Goal: Information Seeking & Learning: Learn about a topic

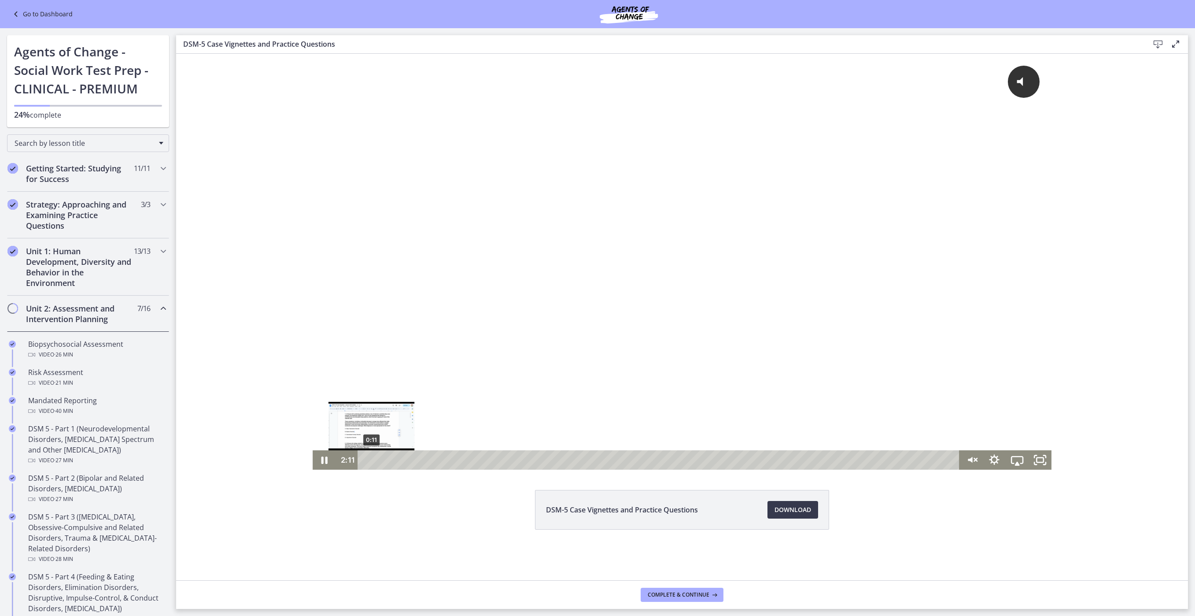
click at [366, 461] on div "0:11" at bounding box center [660, 459] width 588 height 19
click at [960, 461] on icon "Unmute" at bounding box center [971, 459] width 23 height 19
click at [321, 460] on icon "Pause" at bounding box center [324, 459] width 6 height 7
click at [312, 458] on icon "Play Video" at bounding box center [324, 459] width 27 height 23
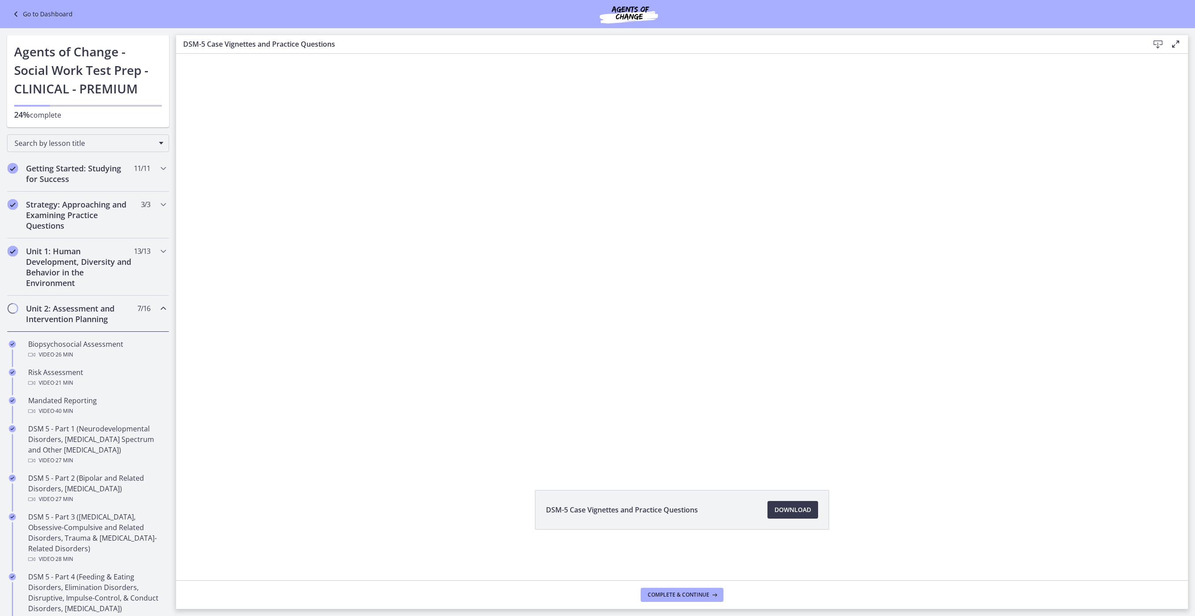
click at [1076, 123] on div "Click for sound @keyframes VOLUME_SMALL_WAVE_FLASH { 0% { opacity: 0; } 33% { o…" at bounding box center [682, 262] width 1012 height 416
click at [256, 264] on div "Click for sound @keyframes VOLUME_SMALL_WAVE_FLASH { 0% { opacity: 0; } 33% { o…" at bounding box center [682, 262] width 1012 height 416
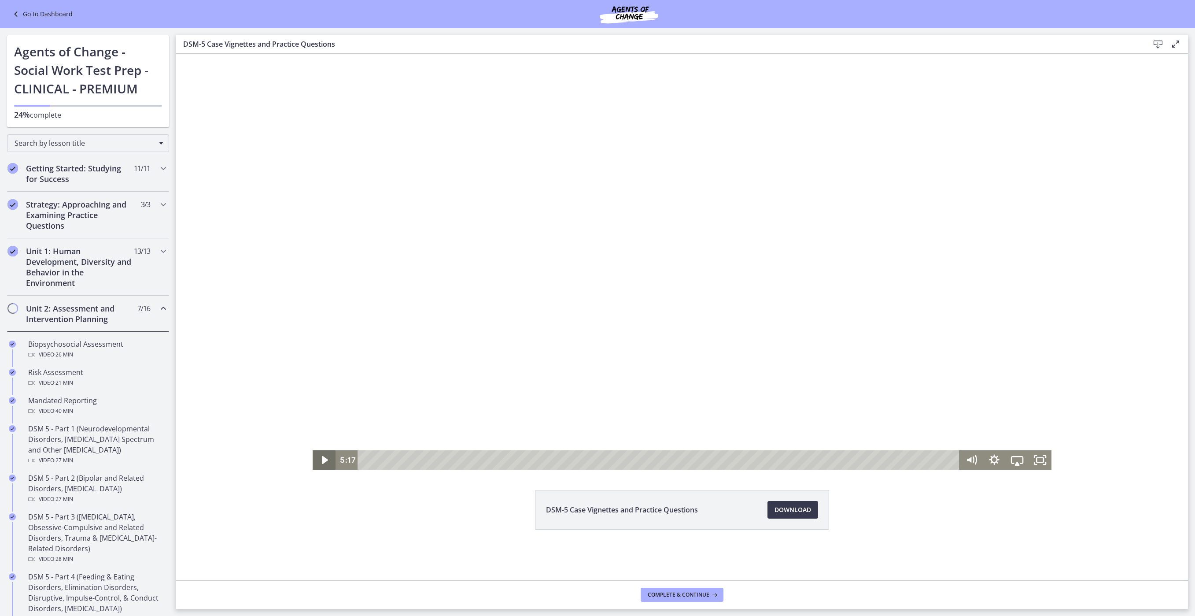
click at [313, 463] on icon "Play Video" at bounding box center [324, 459] width 23 height 19
click at [496, 462] on div "5:19" at bounding box center [660, 459] width 588 height 19
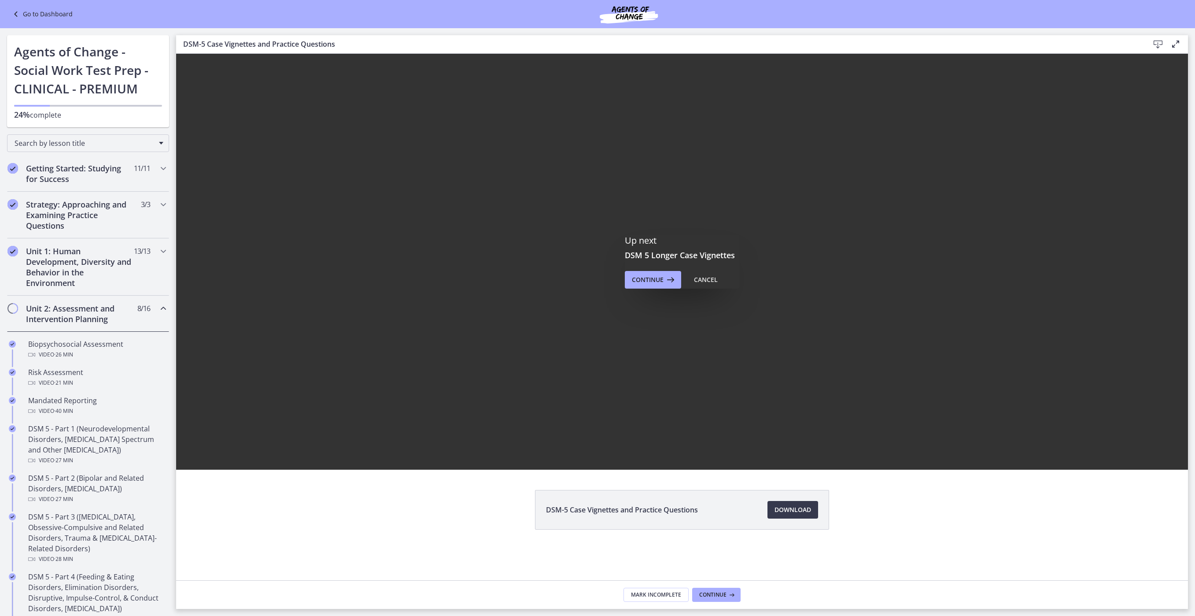
scroll to position [0, 0]
click at [655, 285] on span "Continue" at bounding box center [648, 279] width 32 height 11
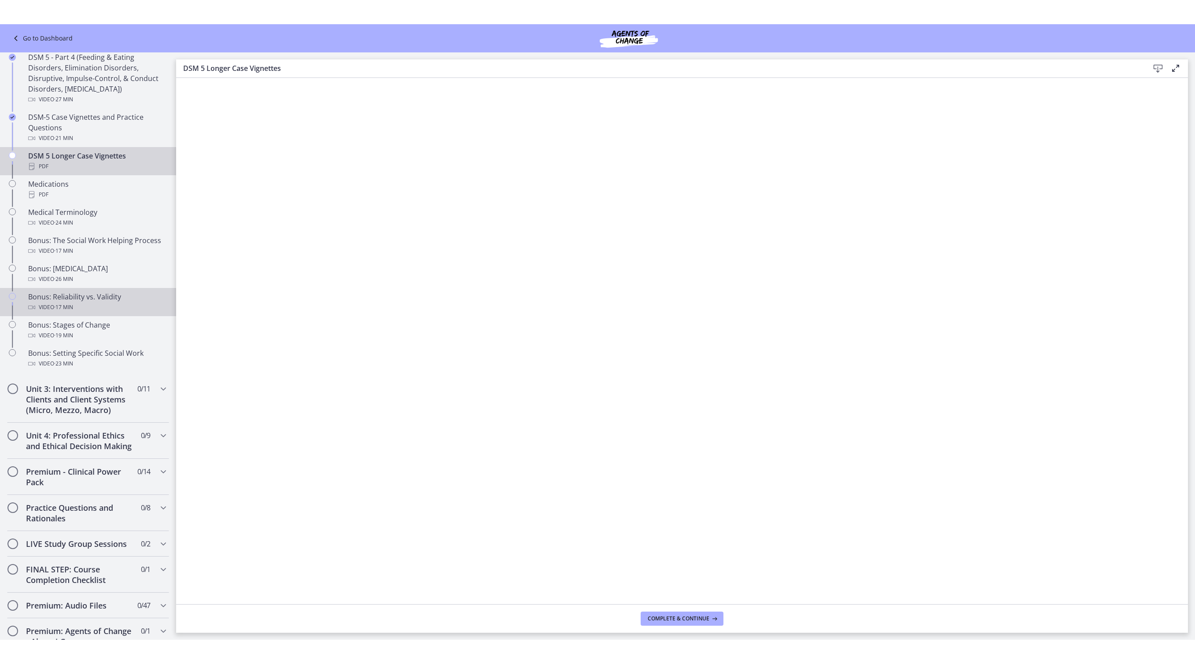
scroll to position [540, 0]
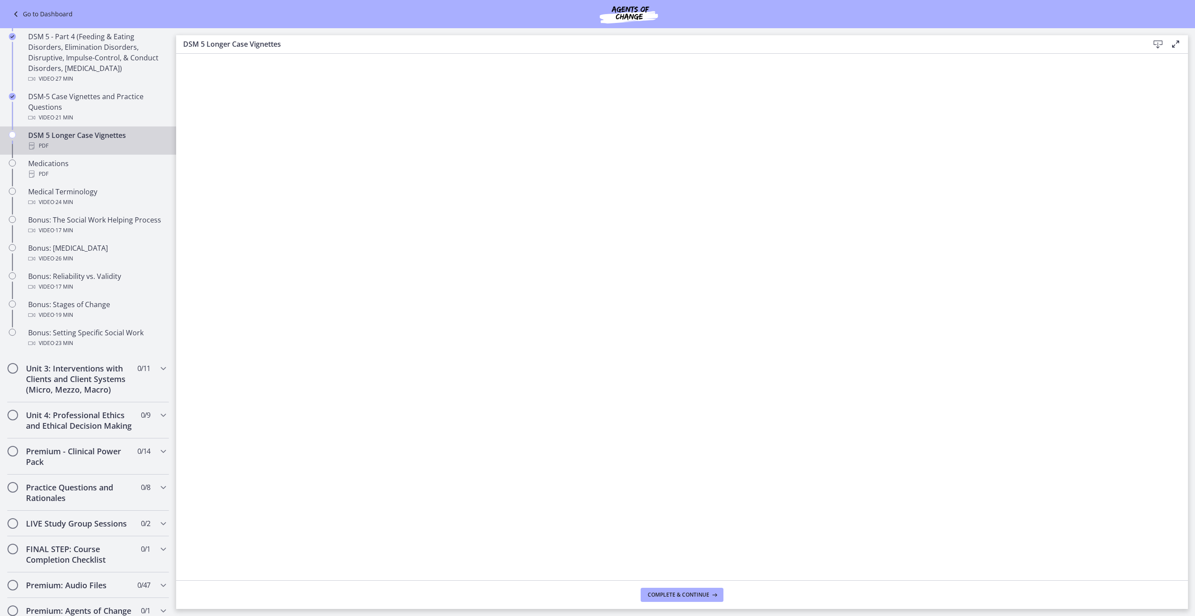
click at [349, 580] on footer "Complete & continue" at bounding box center [682, 594] width 1012 height 29
click at [701, 591] on span "Complete & continue" at bounding box center [679, 594] width 62 height 7
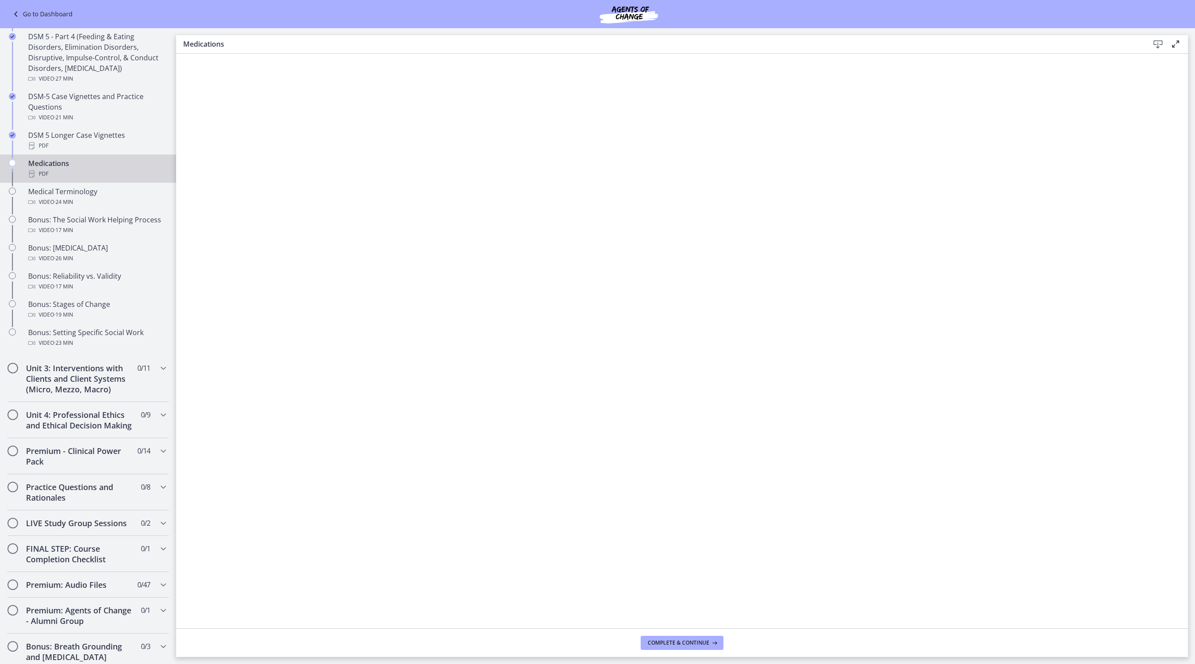
click at [1160, 43] on icon at bounding box center [1158, 44] width 11 height 11
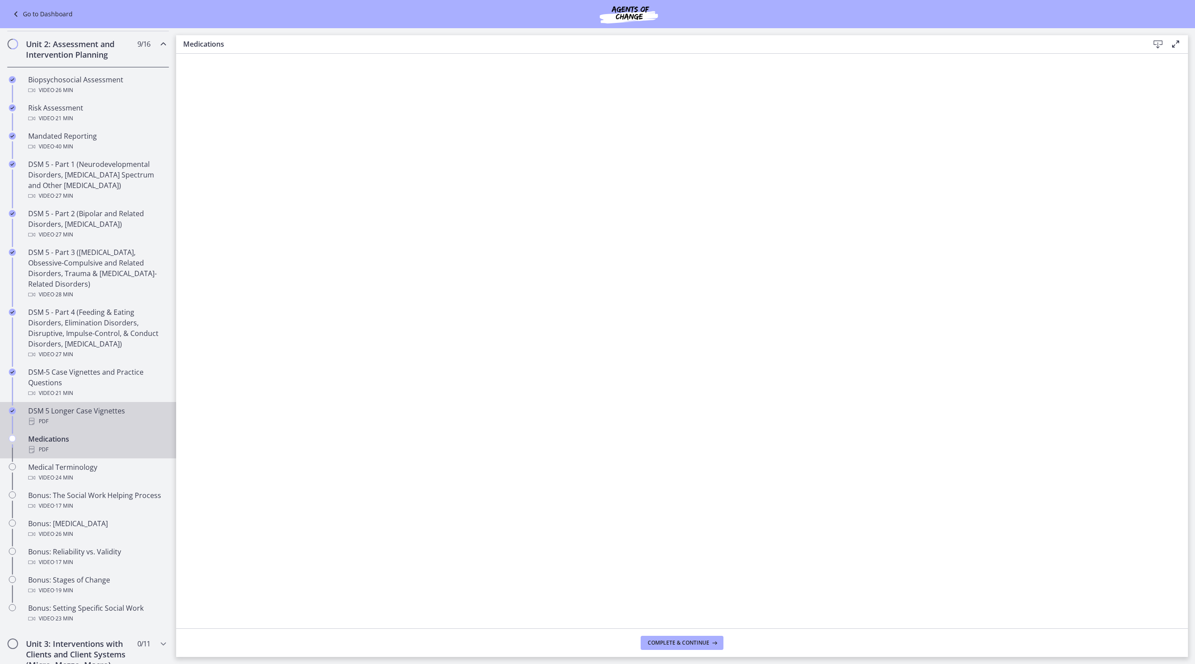
scroll to position [411, 0]
